Goal: Task Accomplishment & Management: Use online tool/utility

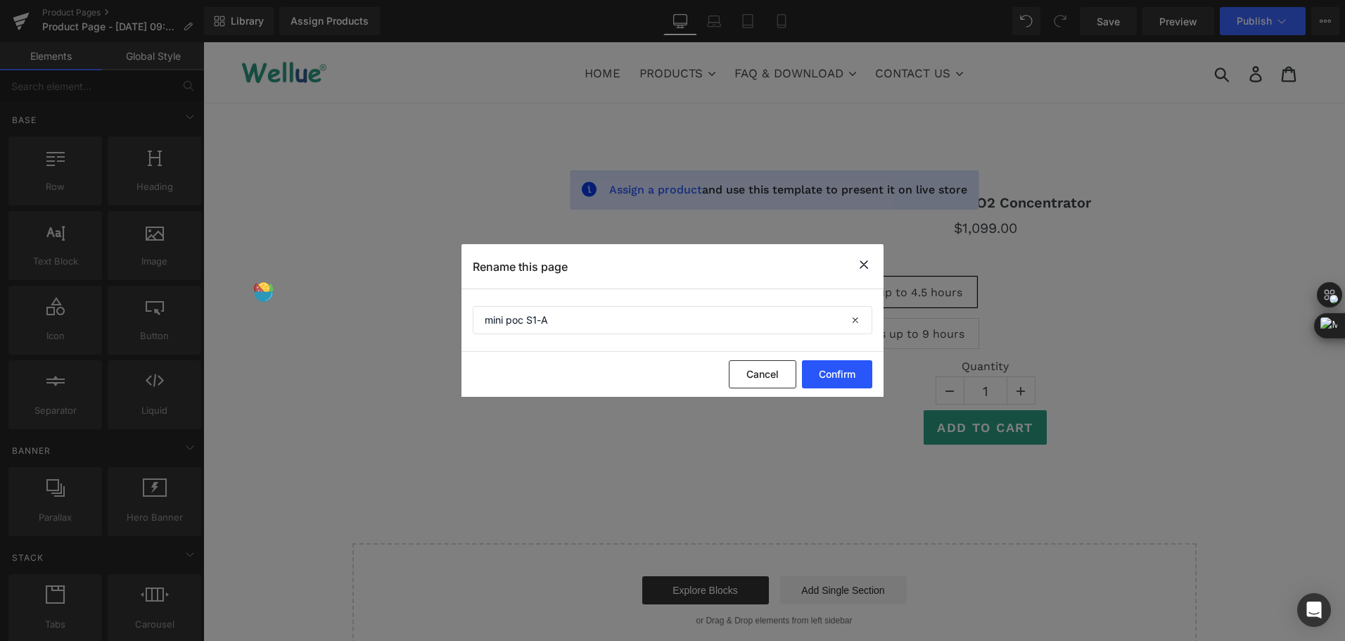
type input "mini poc S1-A"
click at [850, 362] on button "Confirm" at bounding box center [837, 374] width 70 height 28
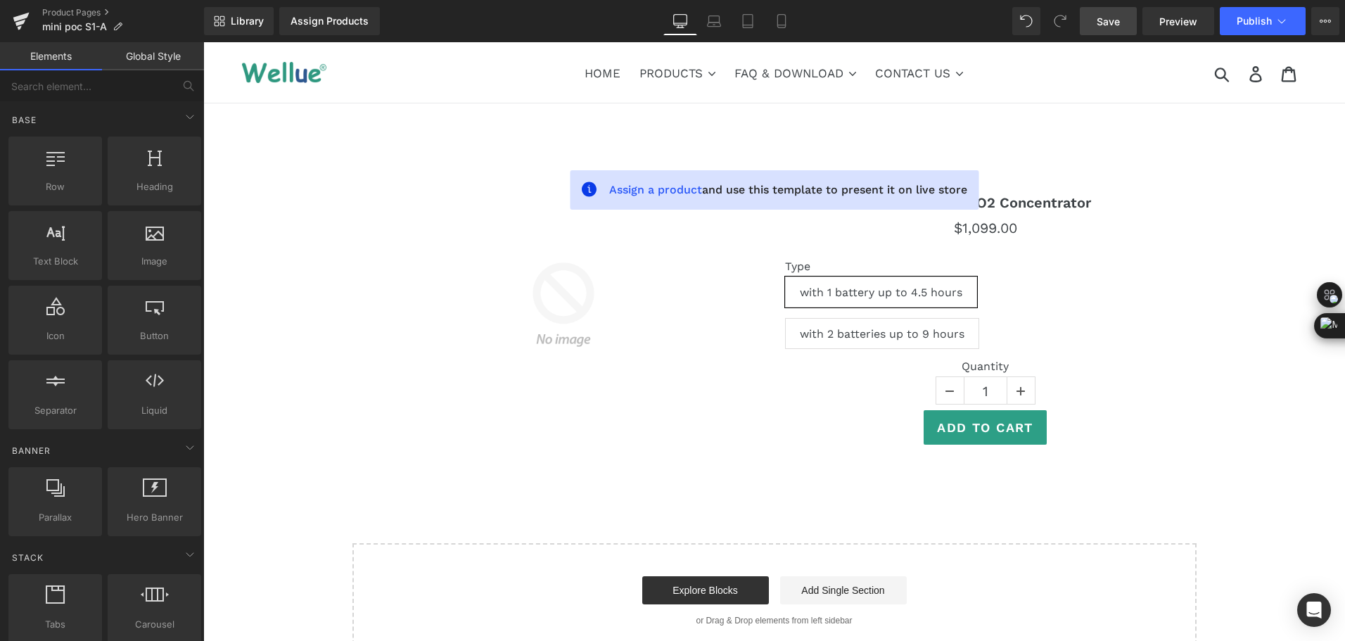
click at [1104, 21] on span "Save" at bounding box center [1108, 21] width 23 height 15
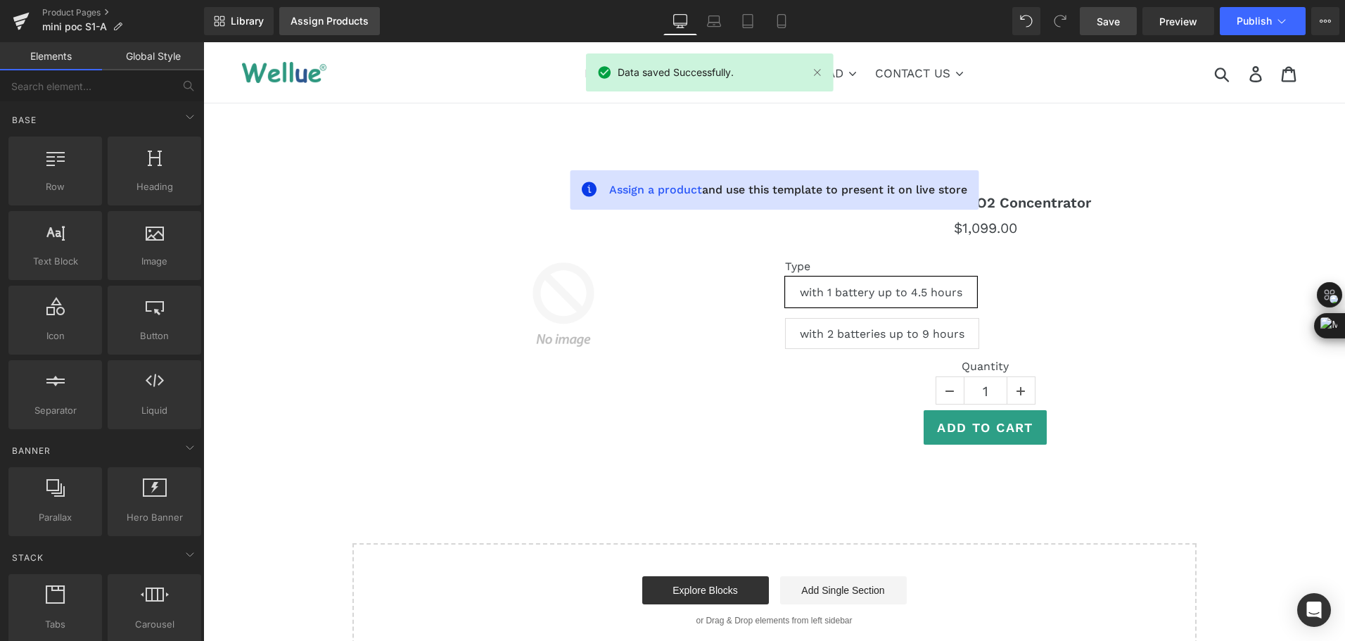
click at [317, 18] on div "Assign Products" at bounding box center [330, 20] width 78 height 11
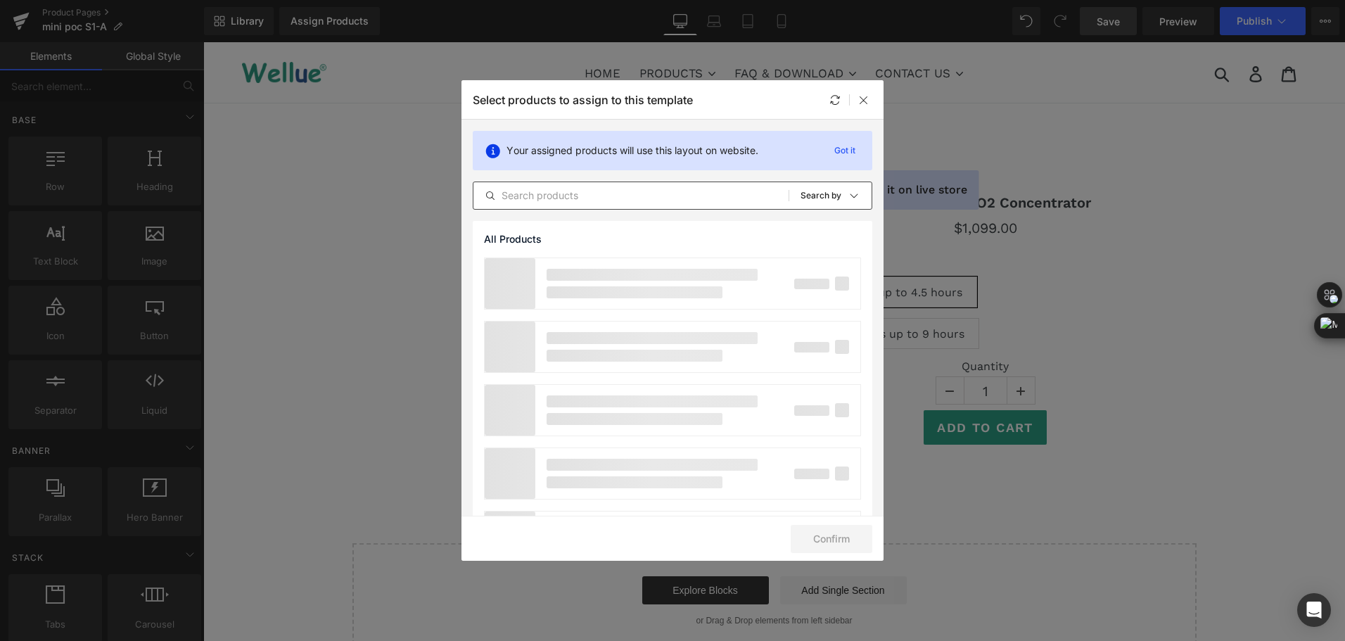
click at [608, 201] on input "text" at bounding box center [631, 195] width 315 height 17
click at [599, 201] on input "MINI" at bounding box center [631, 195] width 315 height 17
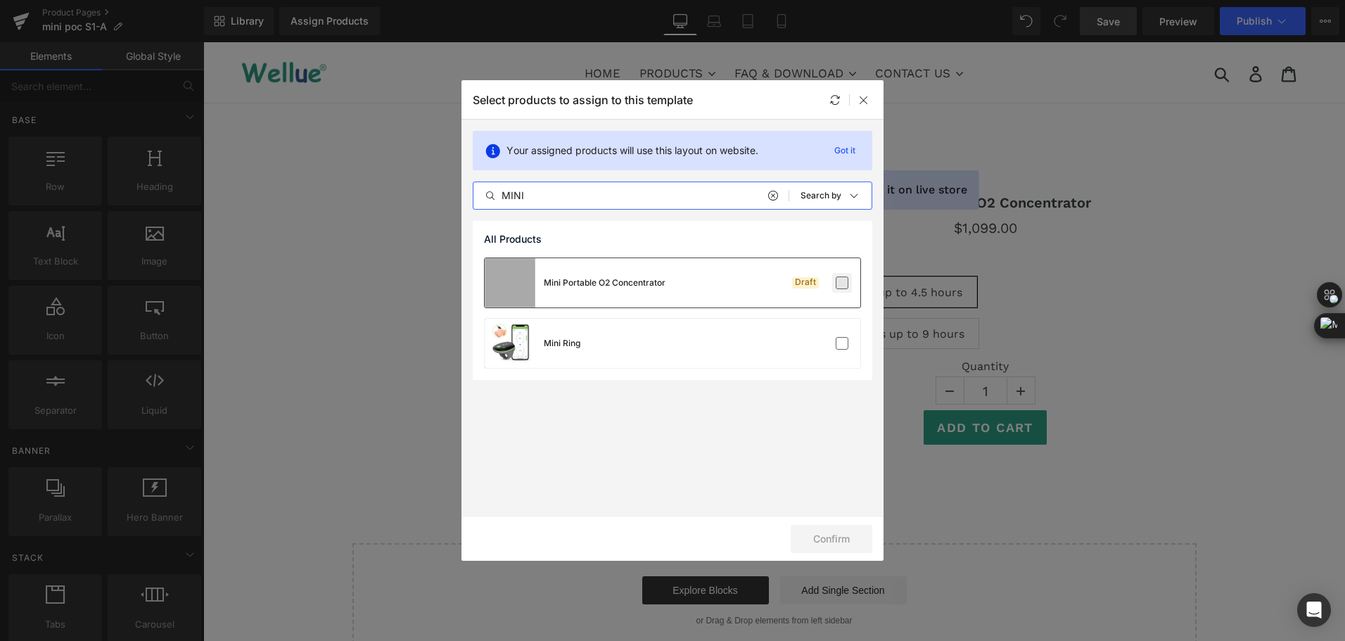
type input "MINI"
click at [849, 285] on label at bounding box center [842, 283] width 13 height 13
click at [842, 283] on input "checkbox" at bounding box center [842, 283] width 0 height 0
click at [824, 538] on button "Confirm" at bounding box center [832, 539] width 82 height 28
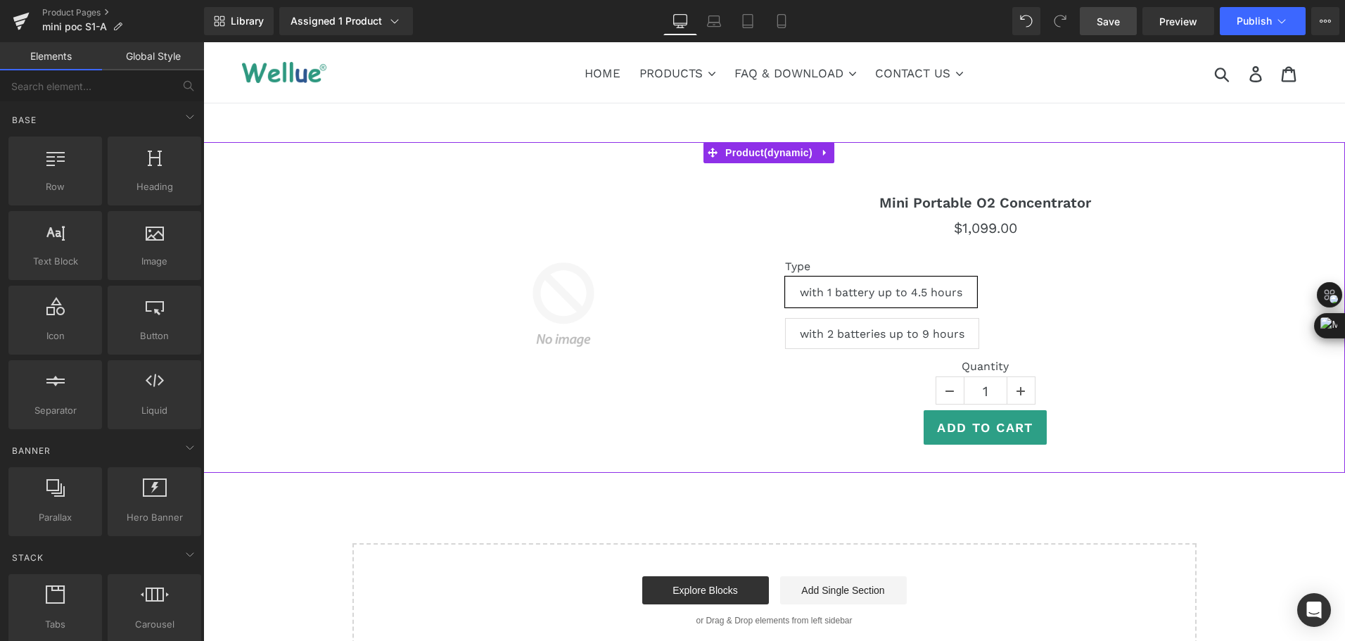
click at [837, 153] on div "Sale Off (P) Image Mini Portable O2 Concentrator (P) Title $0 $1,099.00 (P) Pri…" at bounding box center [774, 307] width 1142 height 331
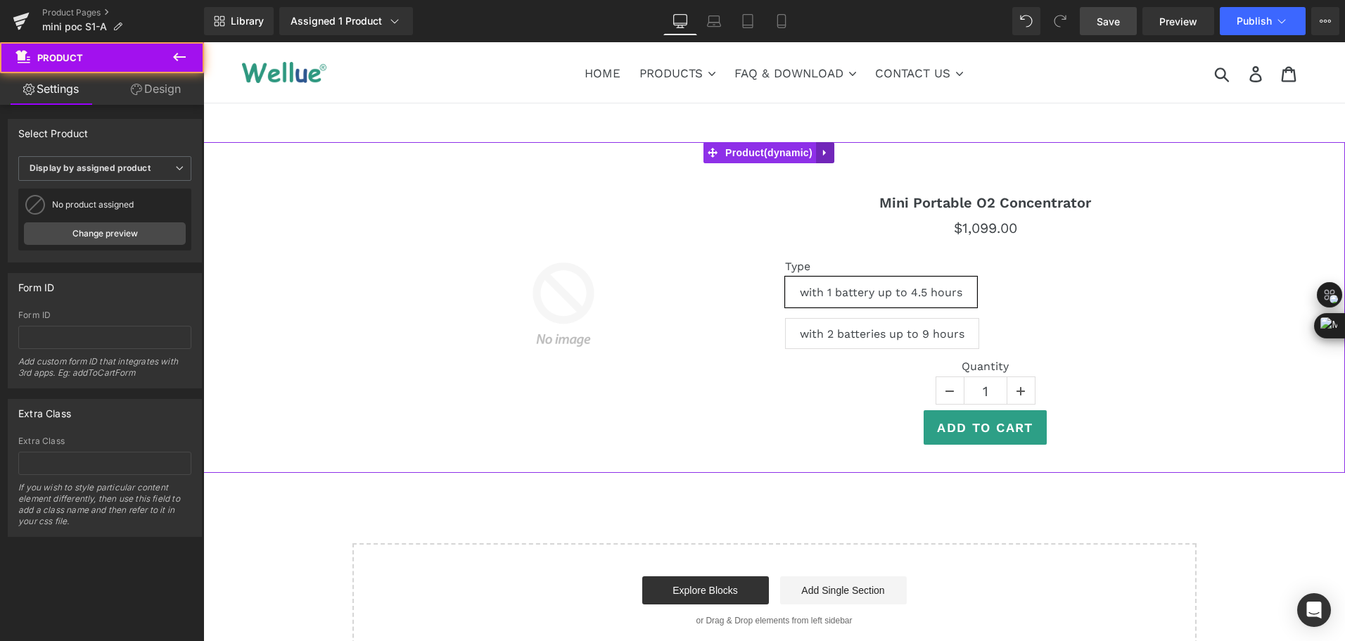
click at [826, 152] on icon at bounding box center [824, 153] width 3 height 6
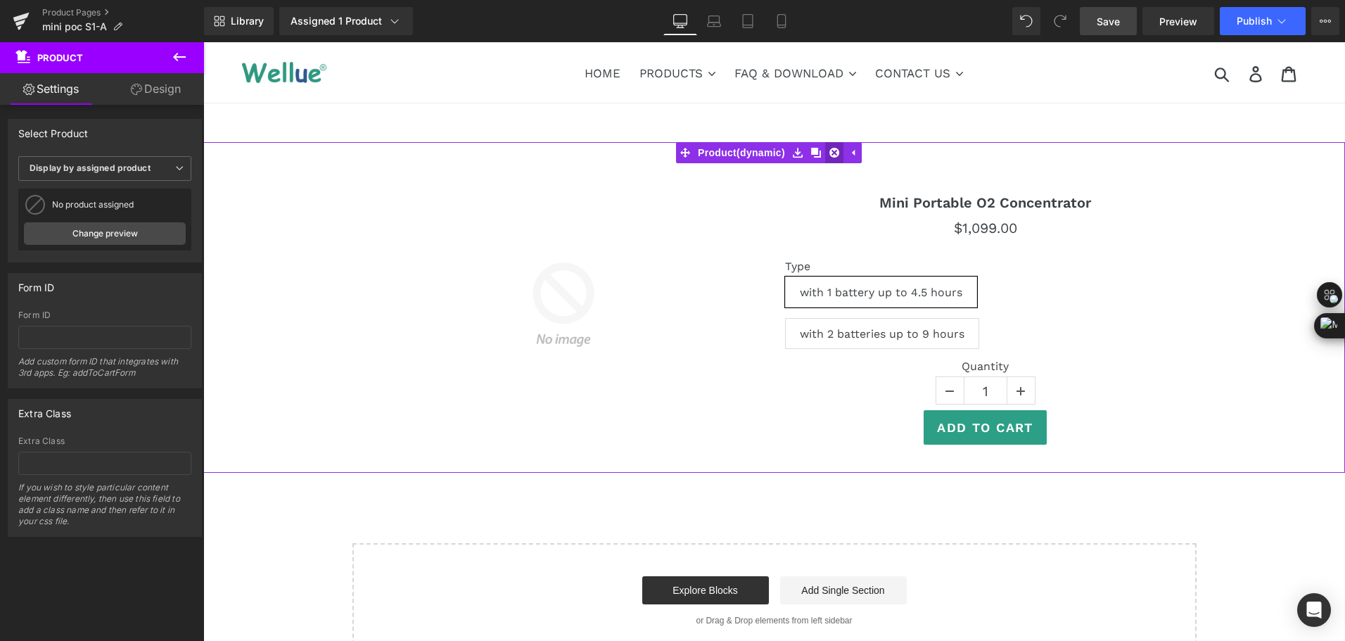
click at [839, 156] on icon at bounding box center [835, 153] width 10 height 10
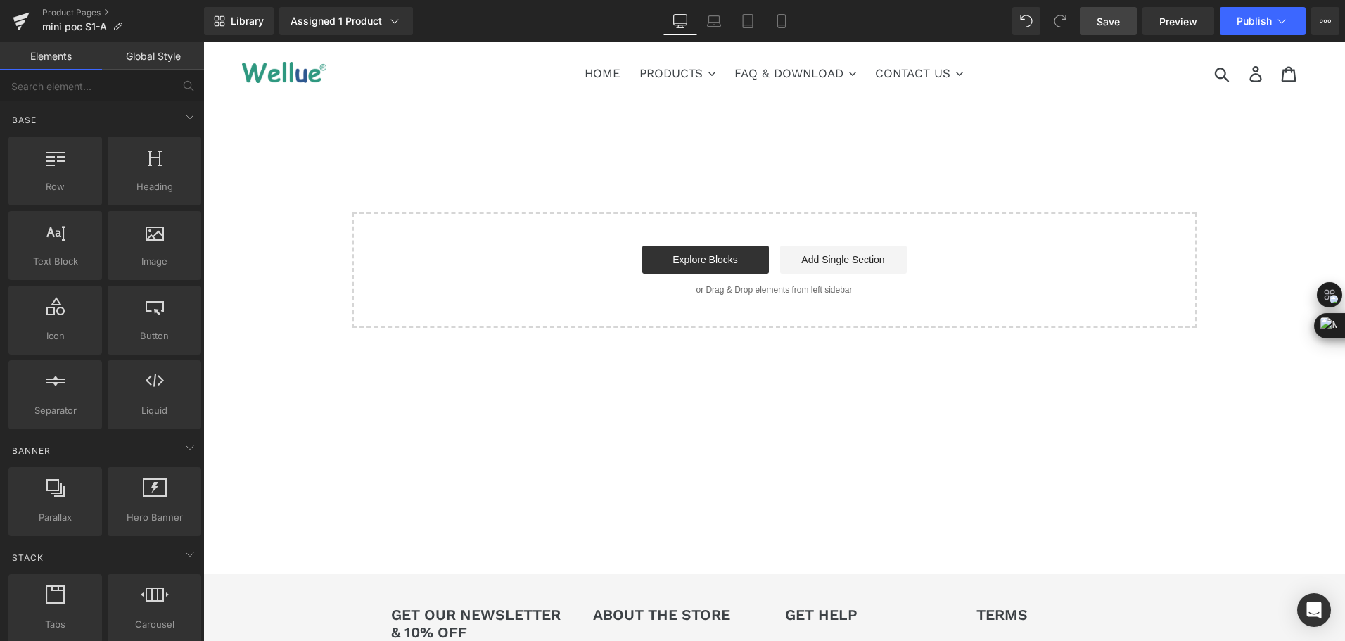
click at [1119, 35] on div "Library Assigned 1 Product Product Preview Mini Portable O2 Concentrator Manage…" at bounding box center [774, 21] width 1141 height 42
click at [1112, 8] on link "Save" at bounding box center [1108, 21] width 57 height 28
